Goal: Information Seeking & Learning: Find contact information

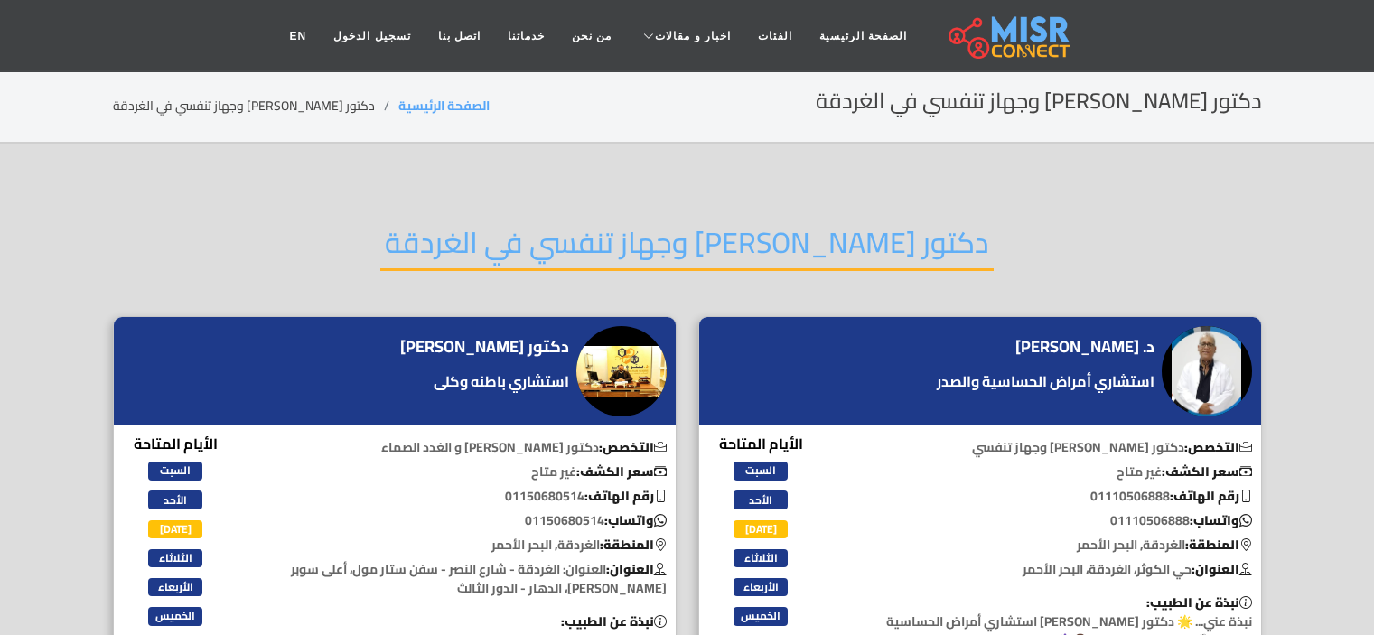
scroll to position [90, 0]
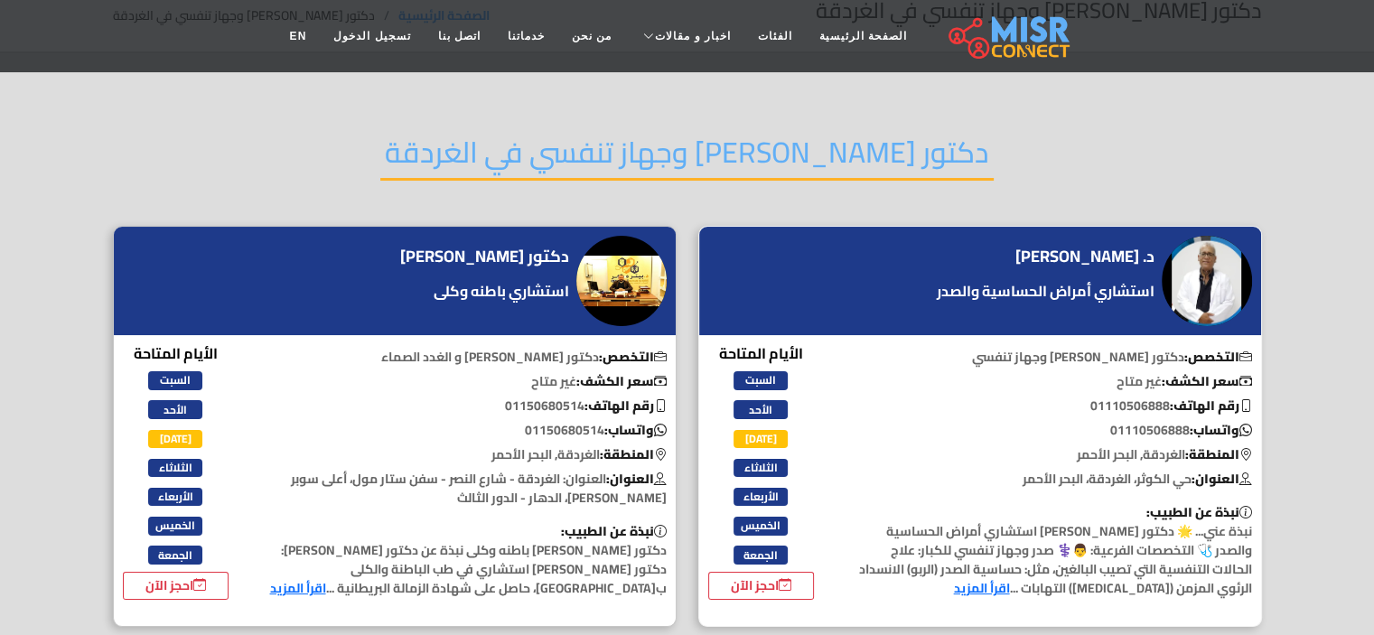
click at [1010, 592] on link "اقرأ المزيد" at bounding box center [982, 587] width 56 height 23
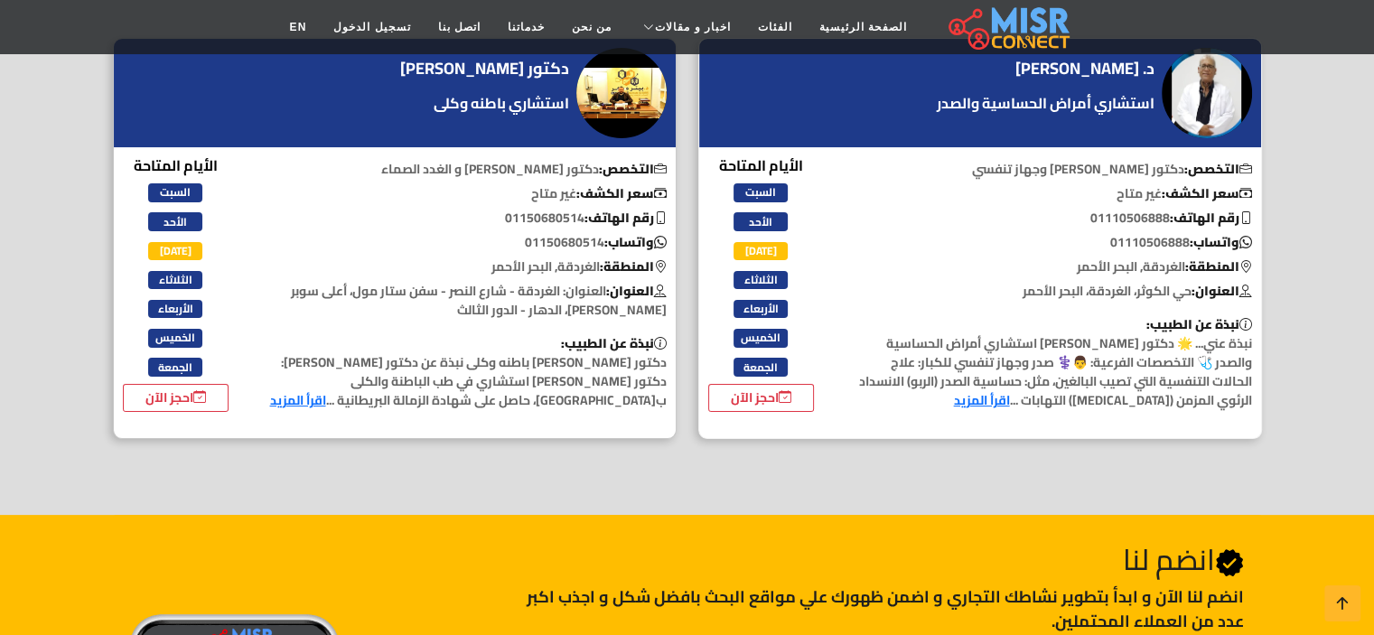
scroll to position [181, 0]
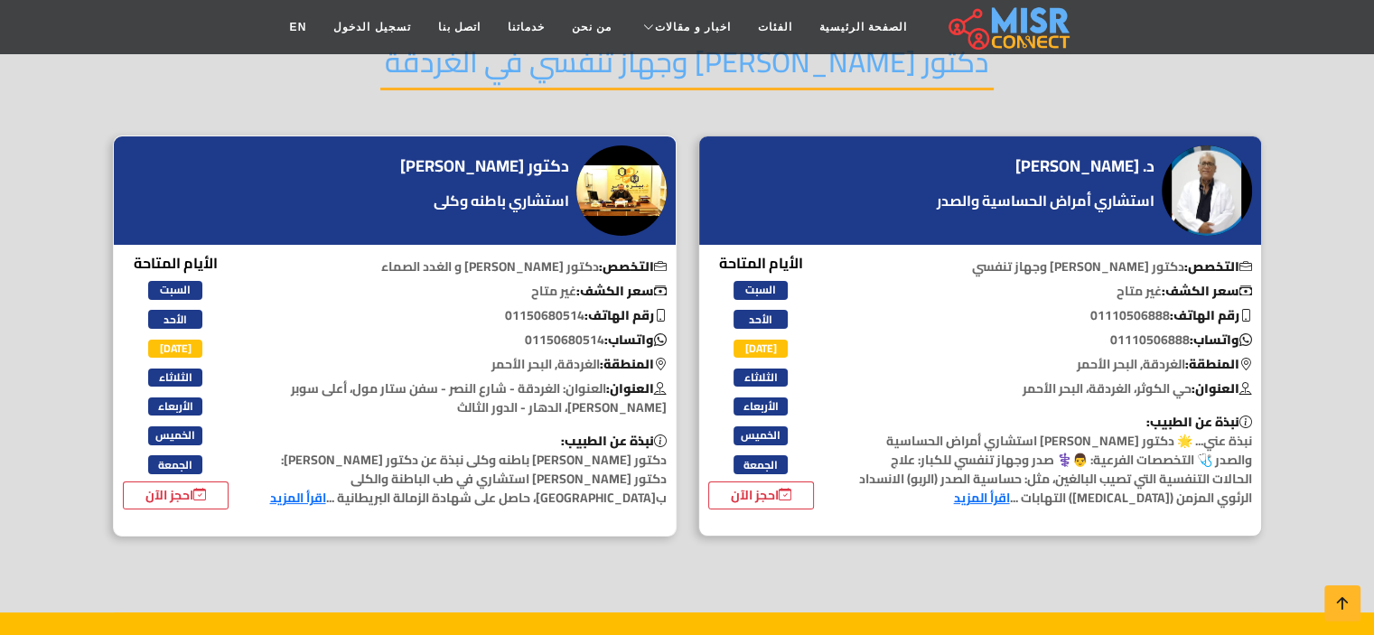
click at [326, 501] on link "اقرأ المزيد" at bounding box center [298, 497] width 56 height 23
click at [1010, 501] on link "اقرأ المزيد" at bounding box center [982, 497] width 56 height 23
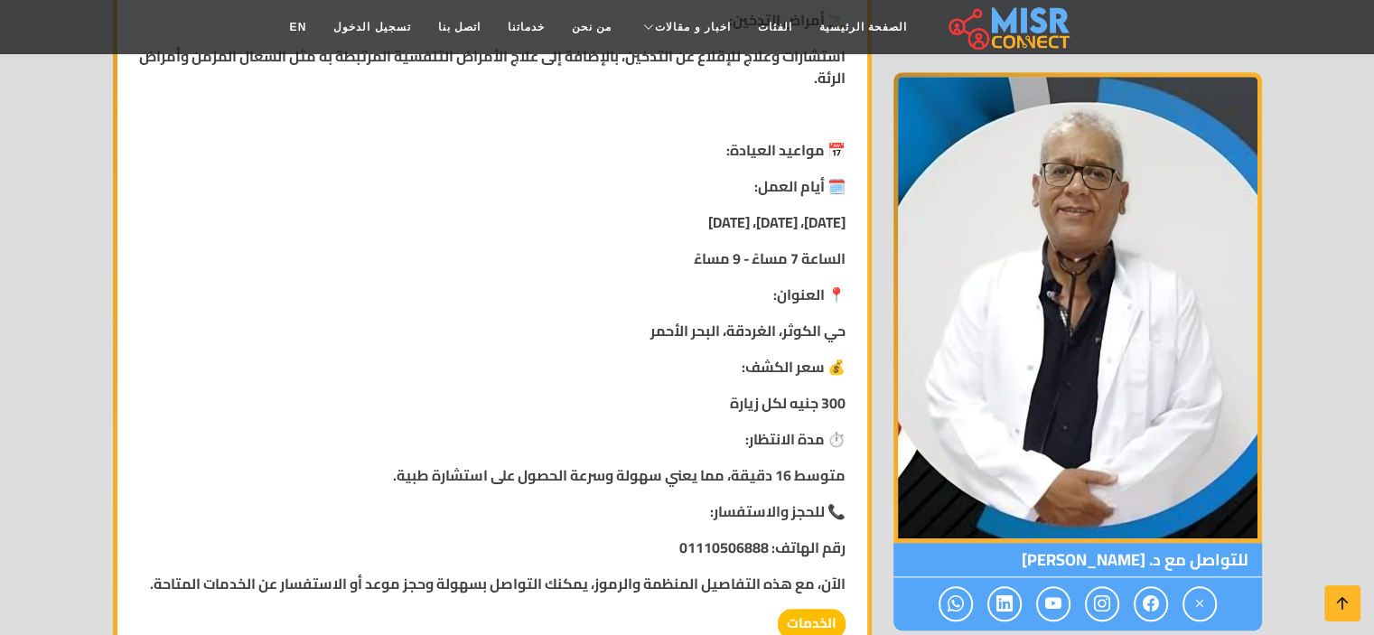
scroll to position [1807, 0]
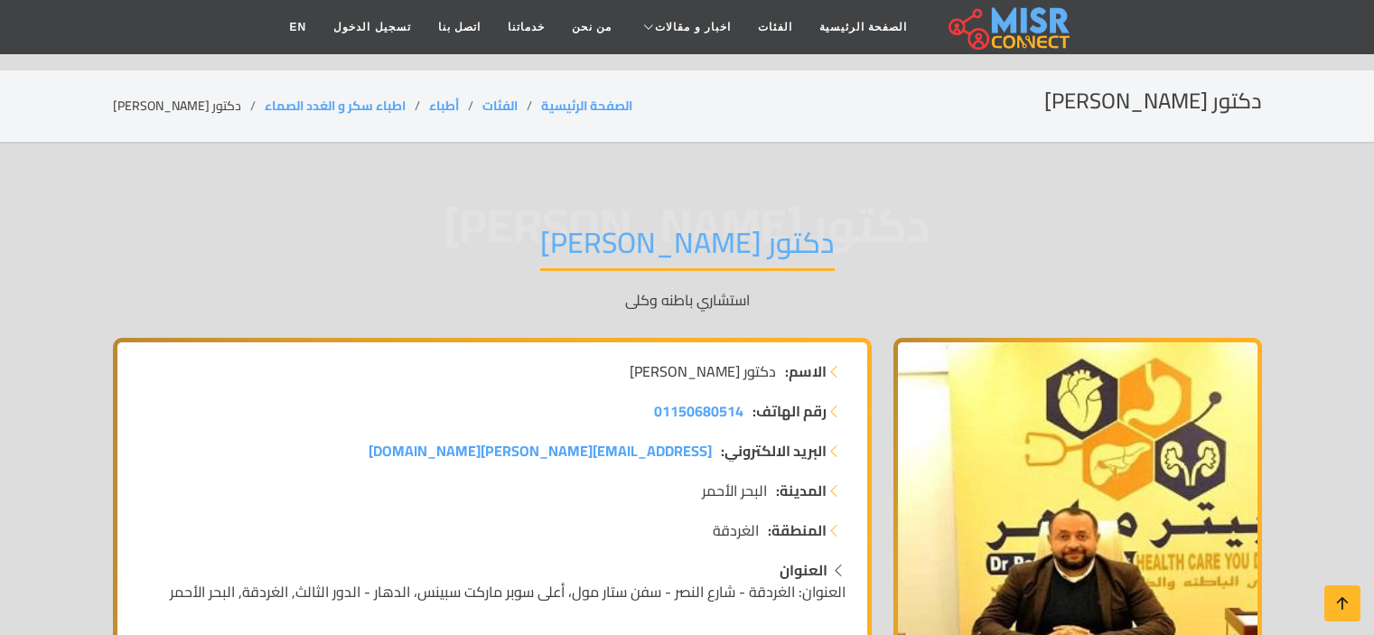
scroll to position [361, 0]
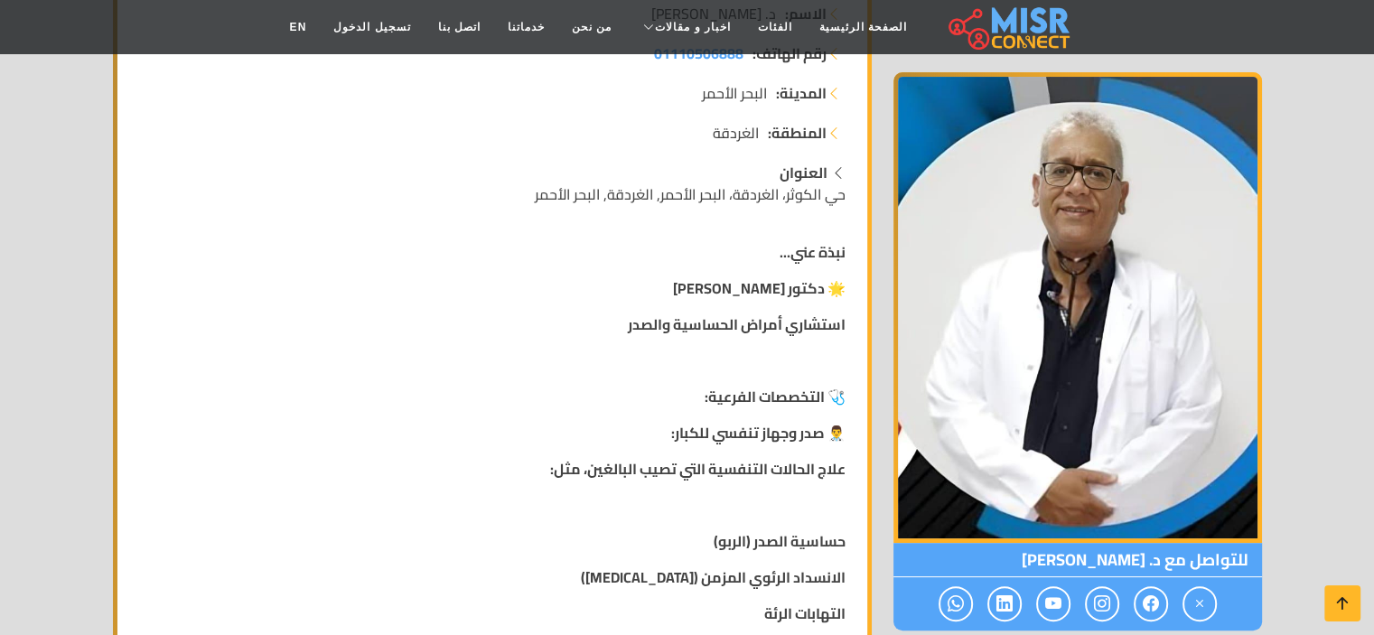
scroll to position [361, 0]
